Goal: Information Seeking & Learning: Check status

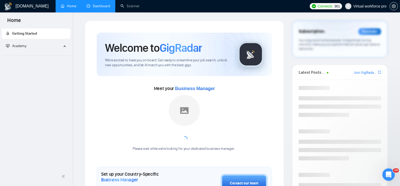
click at [95, 6] on link "Dashboard" at bounding box center [99, 6] width 24 height 4
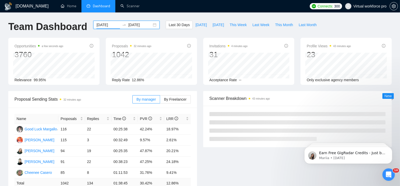
click at [98, 24] on input "[DATE]" at bounding box center [108, 25] width 24 height 6
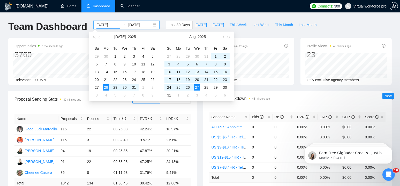
click at [98, 24] on input "[DATE]" at bounding box center [108, 25] width 24 height 6
click at [134, 25] on input "[DATE]" at bounding box center [140, 25] width 24 height 6
click at [96, 26] on input "[DATE]" at bounding box center [108, 25] width 24 height 6
click at [255, 25] on span "Last Week" at bounding box center [260, 25] width 17 height 6
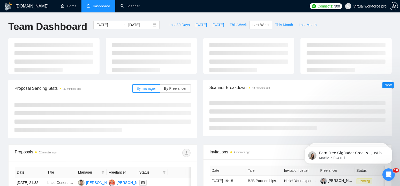
type input "[DATE]"
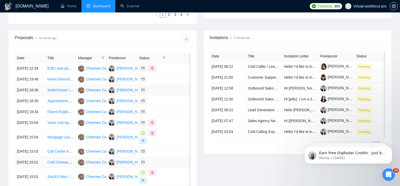
scroll to position [284, 0]
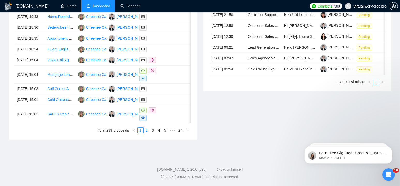
click at [147, 133] on link "2" at bounding box center [147, 130] width 6 height 6
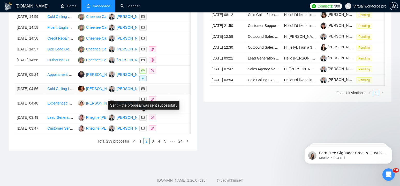
scroll to position [284, 0]
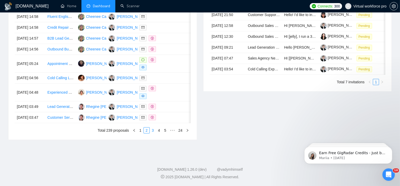
click at [154, 132] on link "3" at bounding box center [153, 130] width 6 height 6
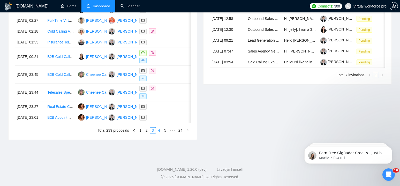
click at [161, 133] on link "4" at bounding box center [159, 130] width 6 height 6
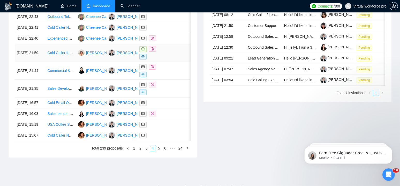
scroll to position [155, 0]
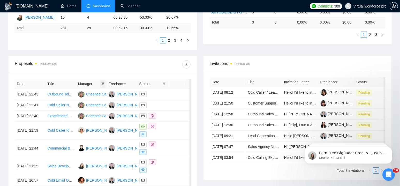
click at [102, 85] on icon "filter" at bounding box center [103, 83] width 3 height 3
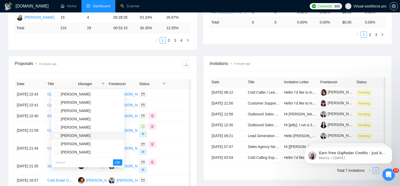
click at [70, 136] on span "[PERSON_NAME]" at bounding box center [76, 135] width 30 height 4
checkbox input "true"
drag, startPoint x: 96, startPoint y: 163, endPoint x: 101, endPoint y: 162, distance: 5.1
click at [115, 163] on span "OK" at bounding box center [117, 162] width 5 height 6
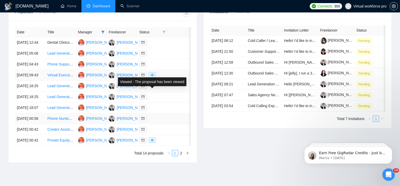
scroll to position [258, 0]
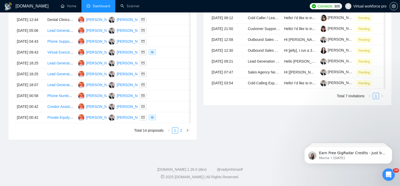
click at [181, 133] on link "2" at bounding box center [181, 130] width 6 height 6
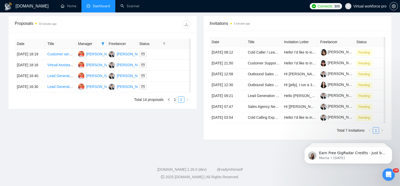
scroll to position [201, 0]
click at [174, 102] on link "1" at bounding box center [175, 100] width 6 height 6
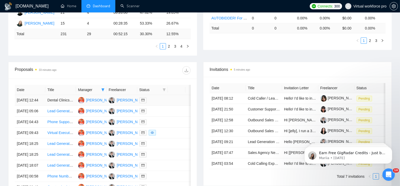
scroll to position [46, 0]
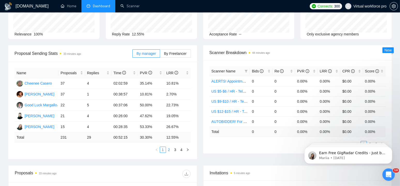
click at [169, 151] on link "2" at bounding box center [169, 150] width 6 height 6
click at [175, 150] on link "3" at bounding box center [175, 150] width 6 height 6
click at [182, 151] on link "4" at bounding box center [182, 150] width 6 height 6
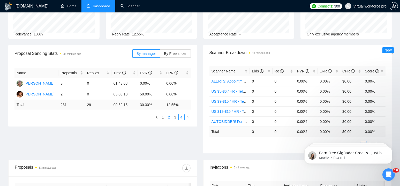
click at [169, 116] on link "2" at bounding box center [169, 117] width 6 height 6
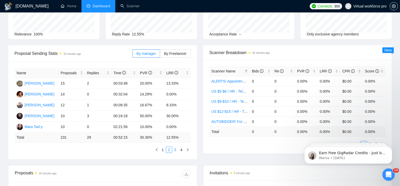
click at [175, 152] on link "3" at bounding box center [175, 150] width 6 height 6
click at [182, 152] on link "4" at bounding box center [182, 150] width 6 height 6
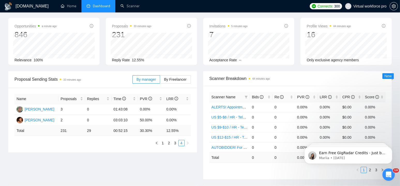
scroll to position [0, 0]
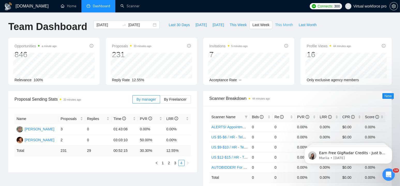
click at [279, 26] on span "This Month" at bounding box center [284, 25] width 18 height 6
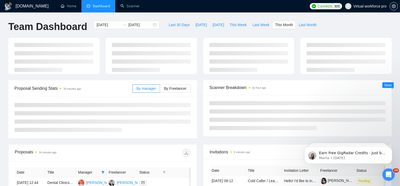
type input "[DATE]"
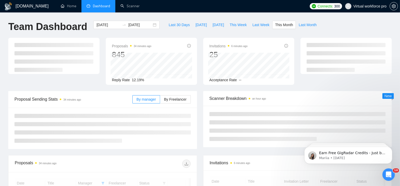
scroll to position [52, 0]
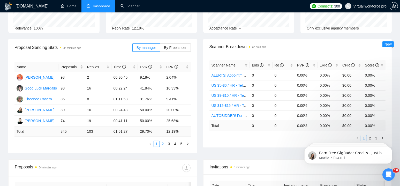
click at [162, 145] on link "2" at bounding box center [163, 144] width 6 height 6
click at [169, 145] on link "3" at bounding box center [169, 144] width 6 height 6
click at [176, 145] on link "4" at bounding box center [175, 144] width 6 height 6
click at [180, 144] on link "5" at bounding box center [182, 144] width 6 height 6
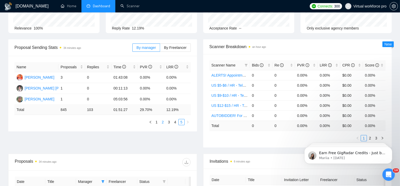
click at [162, 121] on link "2" at bounding box center [163, 122] width 6 height 6
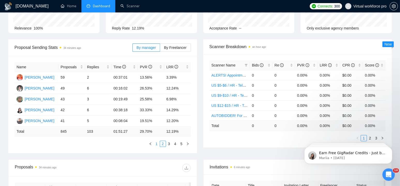
click at [157, 146] on link "1" at bounding box center [157, 144] width 6 height 6
click at [164, 145] on link "2" at bounding box center [163, 144] width 6 height 6
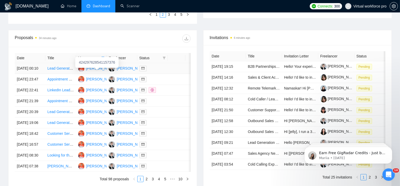
click at [93, 71] on div "[PERSON_NAME]" at bounding box center [101, 68] width 30 height 6
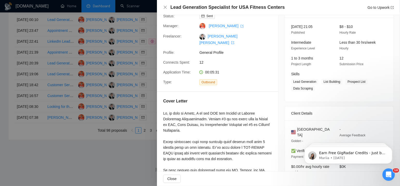
scroll to position [3, 0]
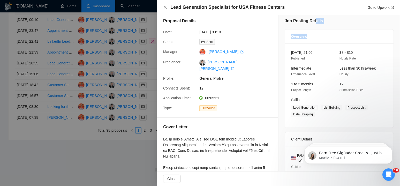
drag, startPoint x: 312, startPoint y: 26, endPoint x: 318, endPoint y: 28, distance: 6.2
click at [318, 28] on div "Job Posting Details Overview [DATE] 21:05 Published $8 - $10 Hourly Rate Interm…" at bounding box center [338, 189] width 121 height 355
drag, startPoint x: 312, startPoint y: 52, endPoint x: 319, endPoint y: 52, distance: 7.5
click at [312, 52] on span "[DATE] 21:05" at bounding box center [301, 52] width 21 height 4
click at [88, 156] on div at bounding box center [200, 93] width 400 height 186
